Goal: Transaction & Acquisition: Purchase product/service

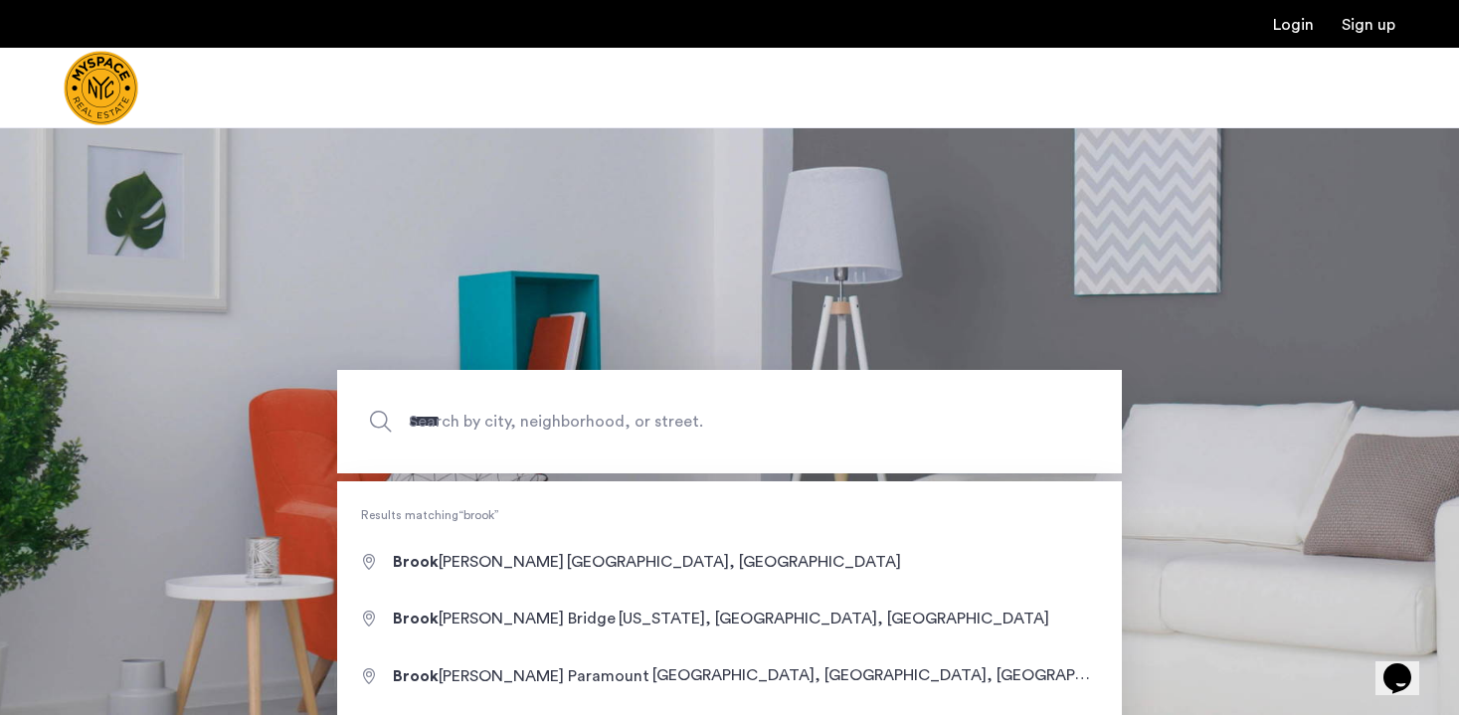
type input "**********"
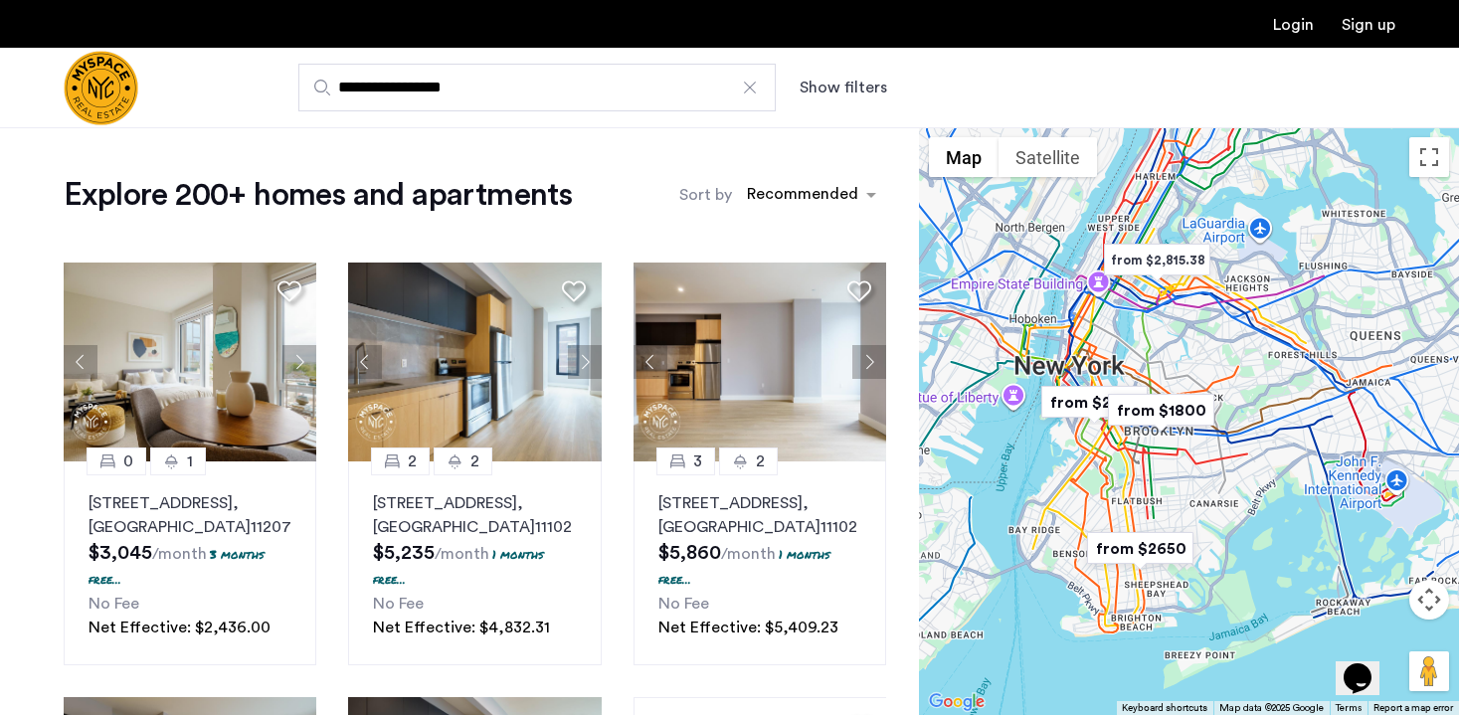
click at [1124, 466] on div at bounding box center [1189, 421] width 540 height 588
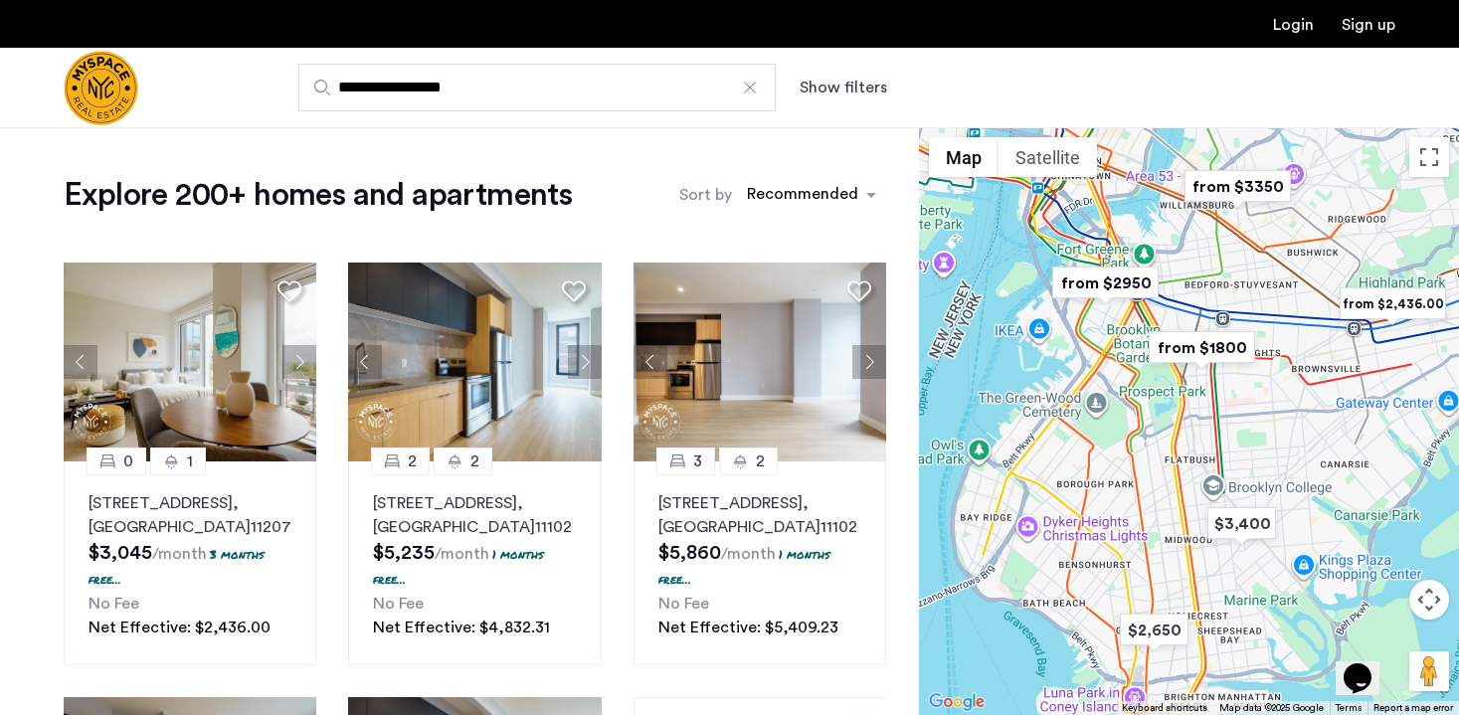
drag, startPoint x: 1087, startPoint y: 519, endPoint x: 1133, endPoint y: 439, distance: 92.7
click at [1133, 439] on div at bounding box center [1189, 421] width 540 height 588
click at [1222, 343] on img "from $1800" at bounding box center [1202, 347] width 122 height 45
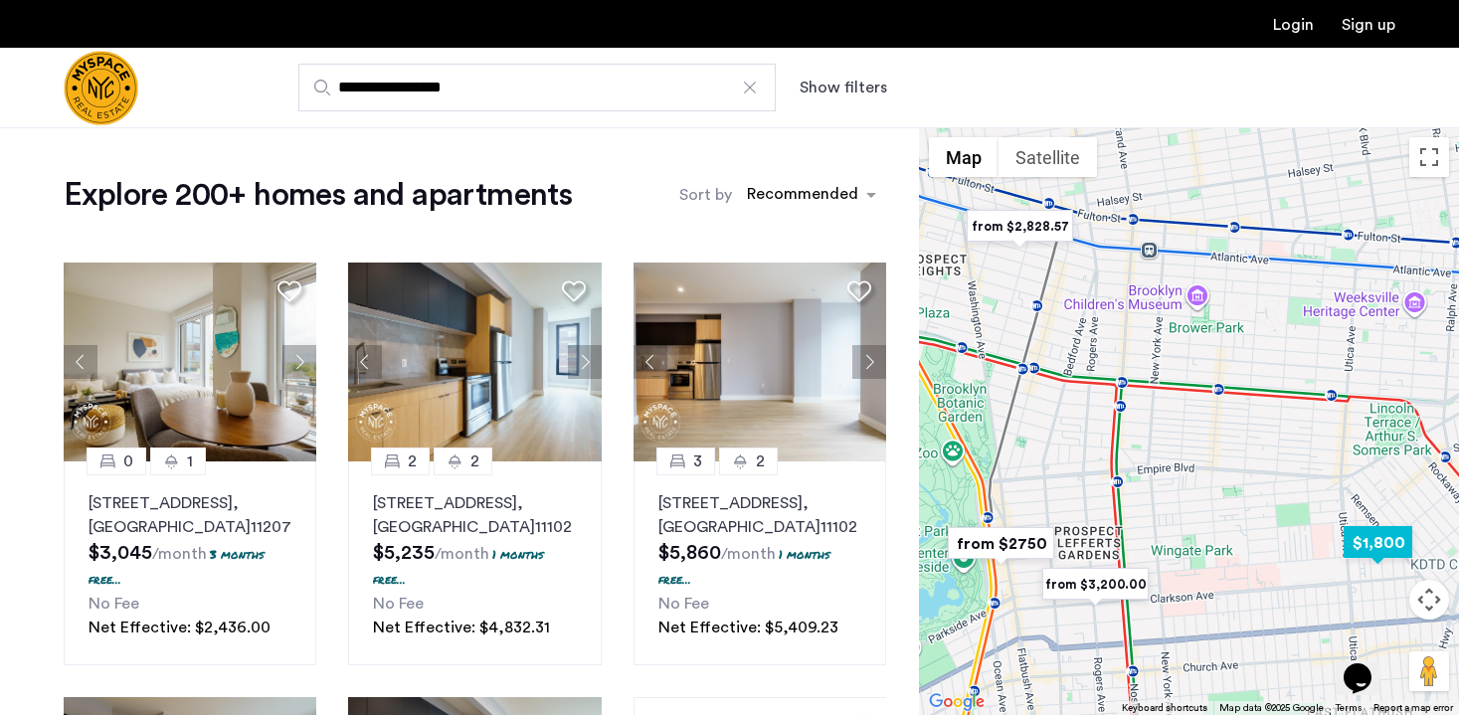
click at [1385, 548] on img "$1,800" at bounding box center [1378, 542] width 85 height 45
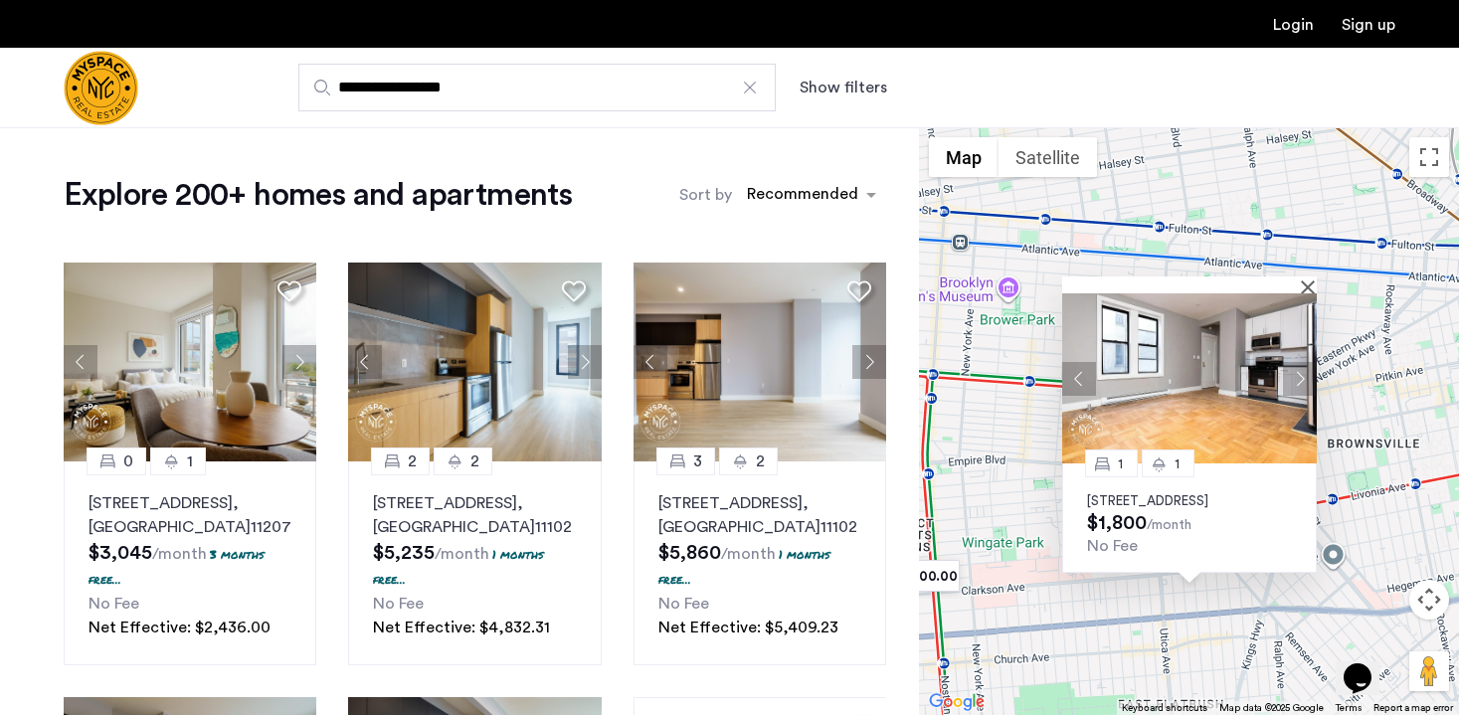
click at [1304, 277] on div at bounding box center [1190, 285] width 255 height 17
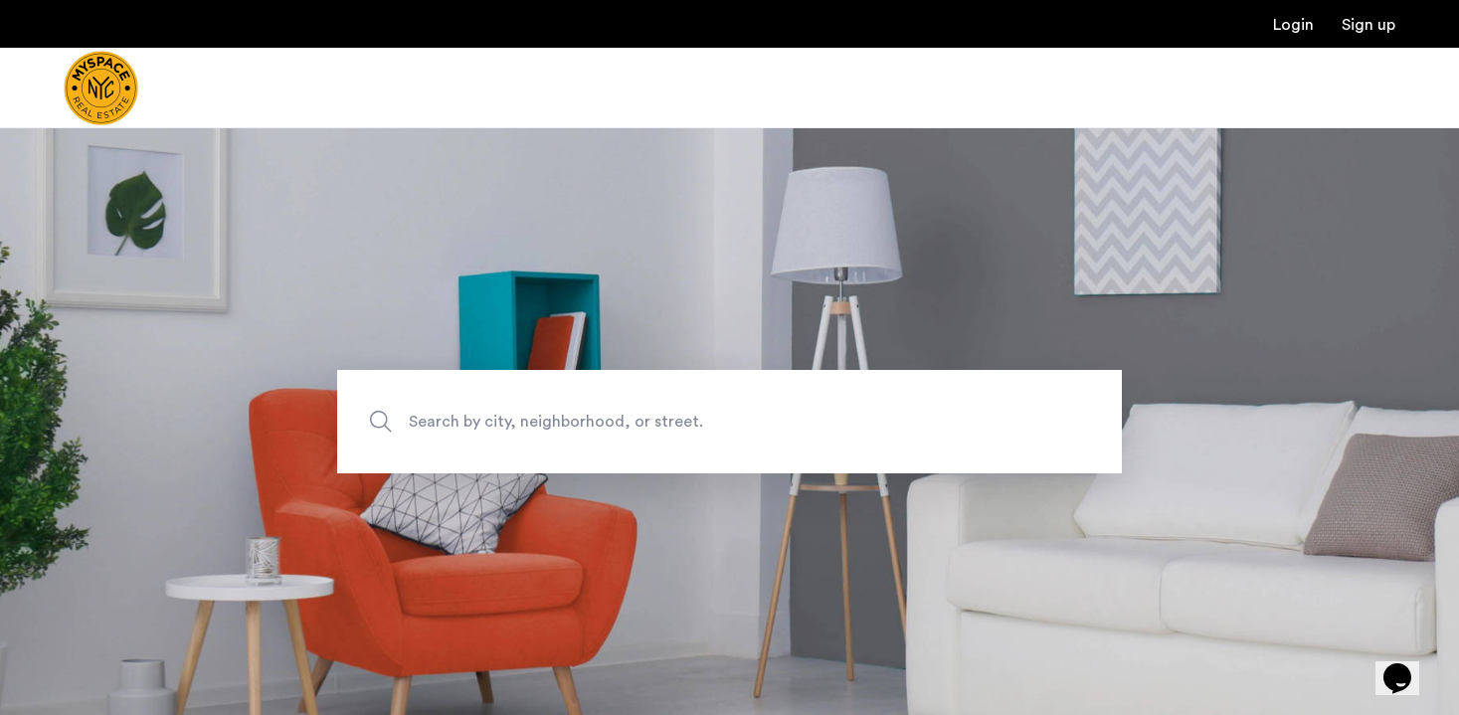
click at [676, 421] on span "Search by city, neighborhood, or street." at bounding box center [683, 421] width 549 height 27
click at [676, 421] on input "Search by city, neighborhood, or street." at bounding box center [729, 421] width 785 height 103
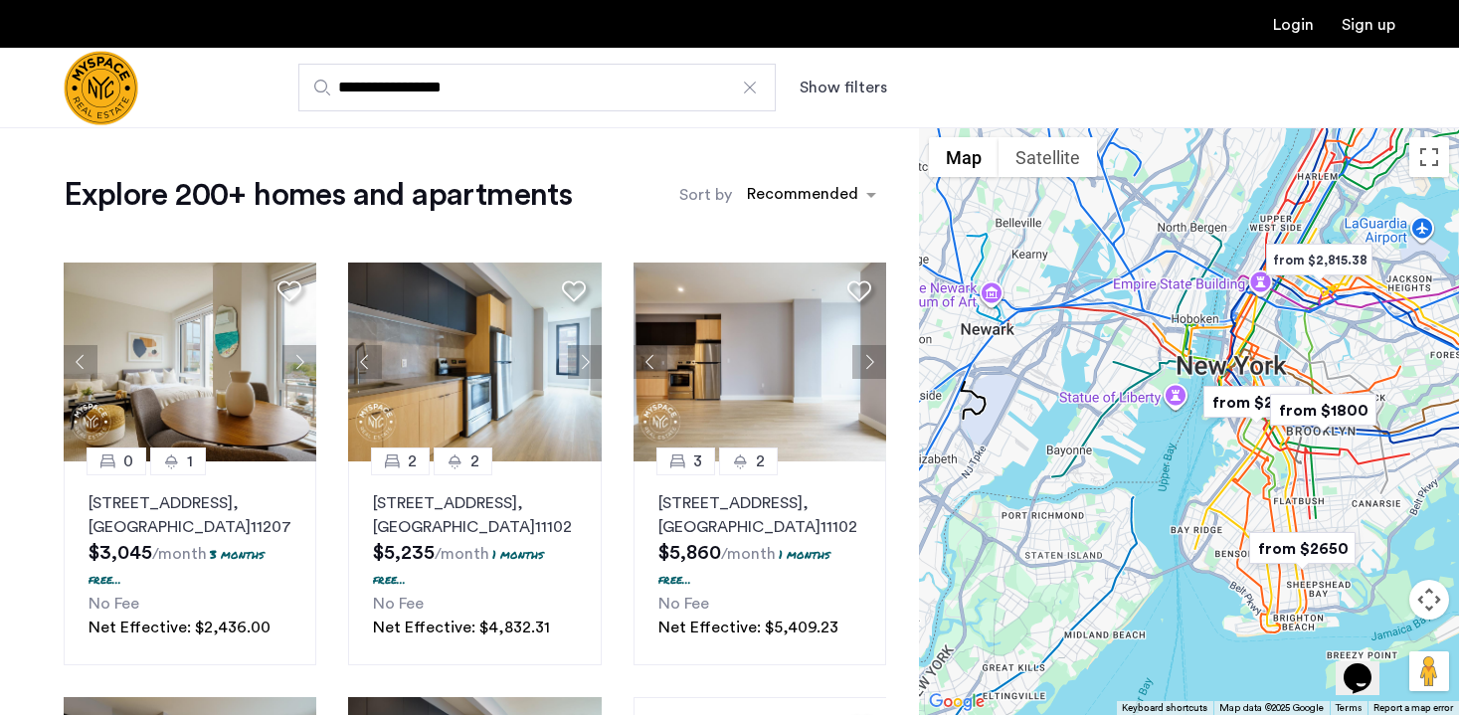
drag, startPoint x: 997, startPoint y: 474, endPoint x: 1162, endPoint y: 474, distance: 165.1
click at [1162, 474] on div at bounding box center [1189, 421] width 540 height 588
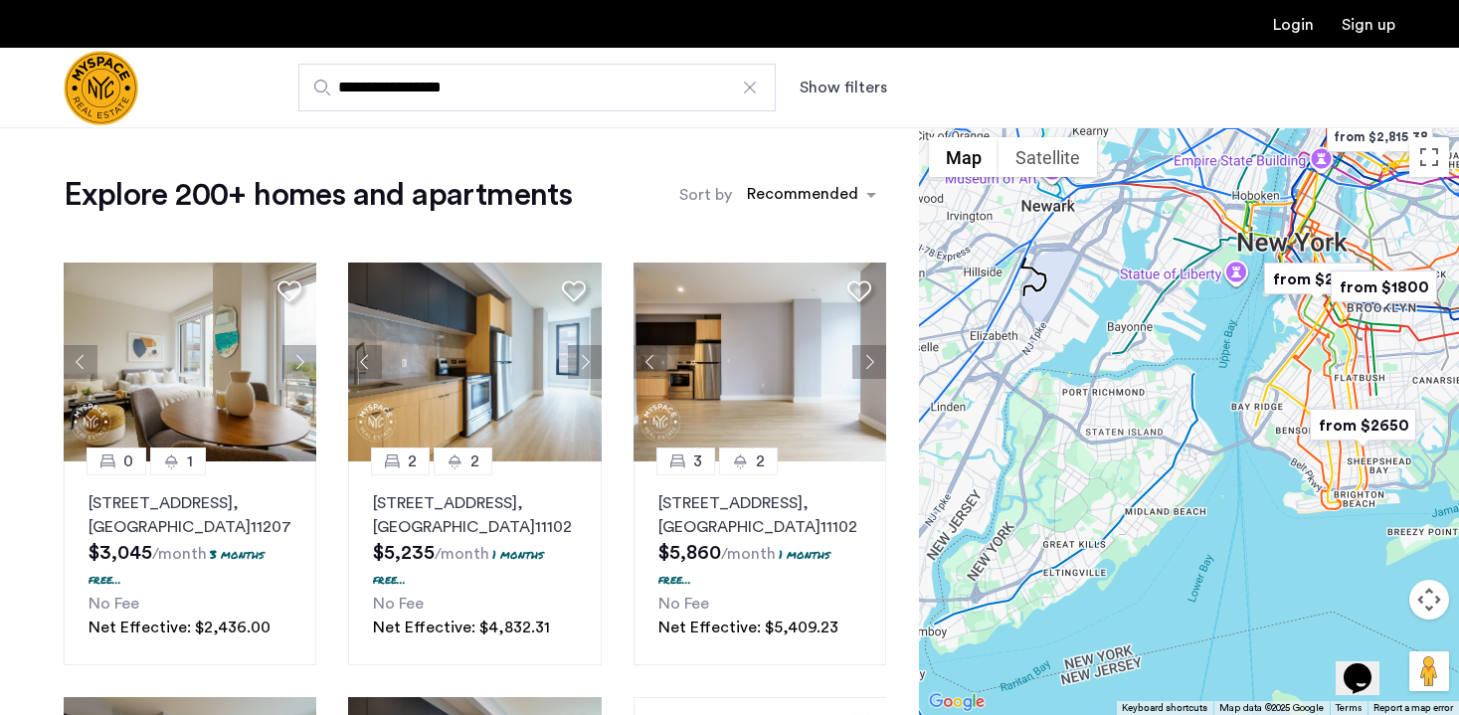
drag, startPoint x: 1127, startPoint y: 508, endPoint x: 1192, endPoint y: 379, distance: 144.6
click at [1192, 379] on div at bounding box center [1189, 421] width 540 height 588
